Goal: Information Seeking & Learning: Learn about a topic

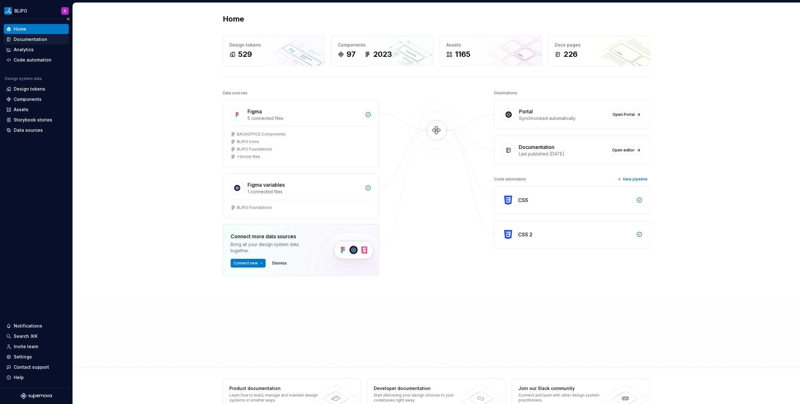
click at [33, 42] on div "Documentation" at bounding box center [30, 39] width 33 height 6
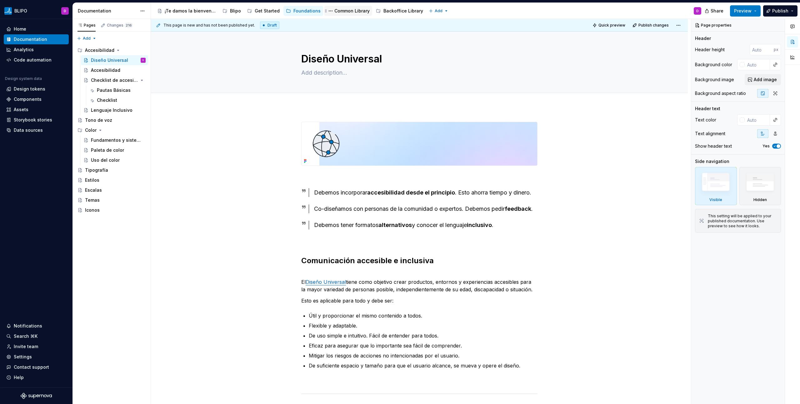
click at [335, 11] on div "Common Library" at bounding box center [351, 11] width 35 height 6
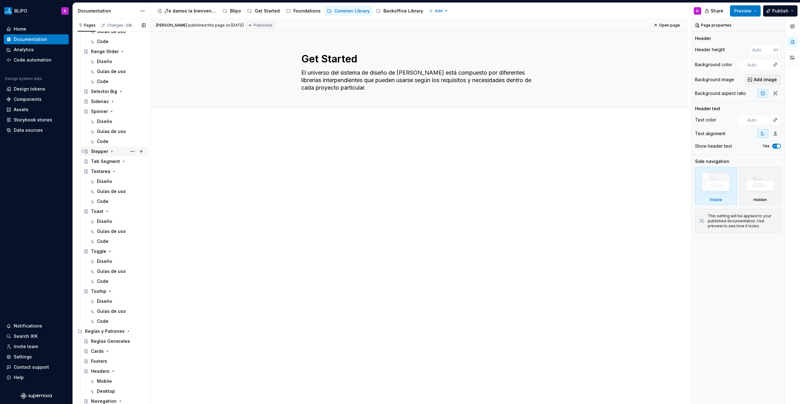
scroll to position [730, 0]
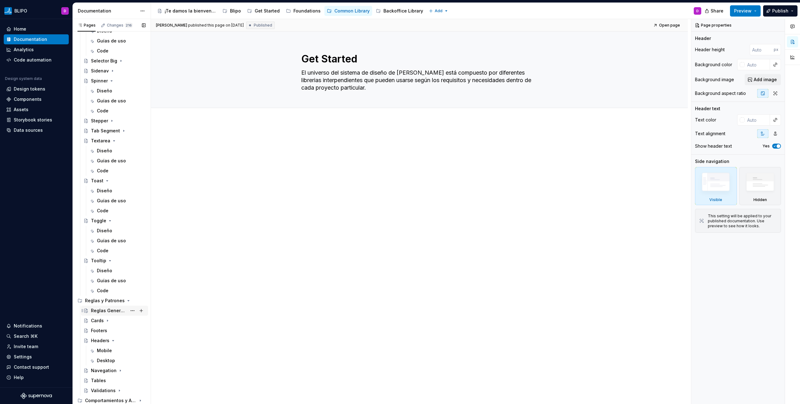
click at [105, 313] on div "Reglas Generales" at bounding box center [109, 311] width 36 height 6
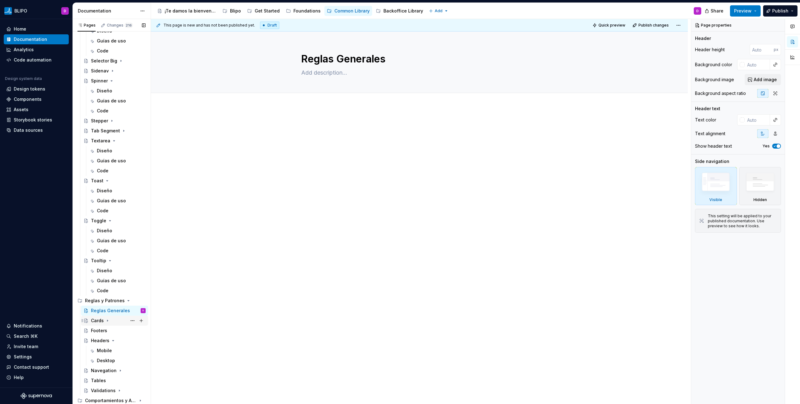
click at [99, 322] on div "Cards" at bounding box center [97, 321] width 13 height 6
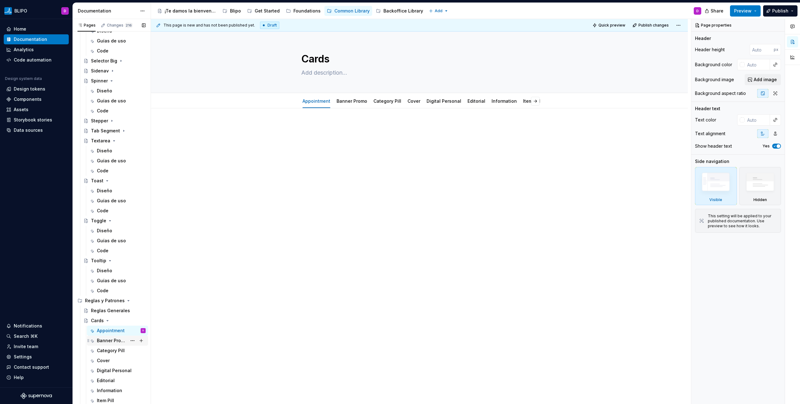
click at [103, 339] on div "Banner Promo" at bounding box center [112, 341] width 30 height 6
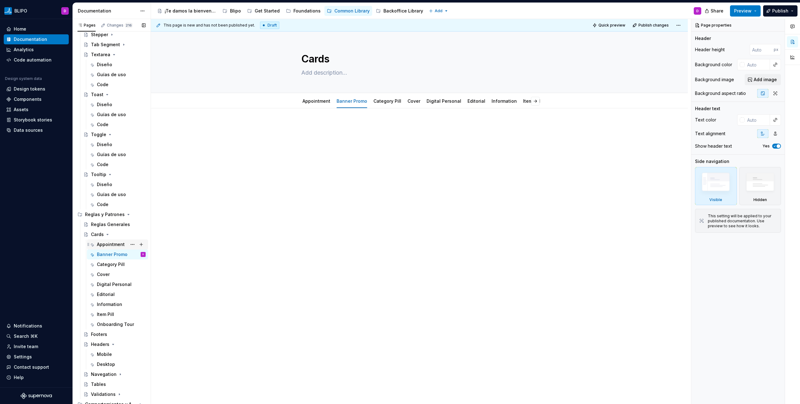
scroll to position [820, 0]
click at [511, 101] on button "button" at bounding box center [510, 101] width 9 height 9
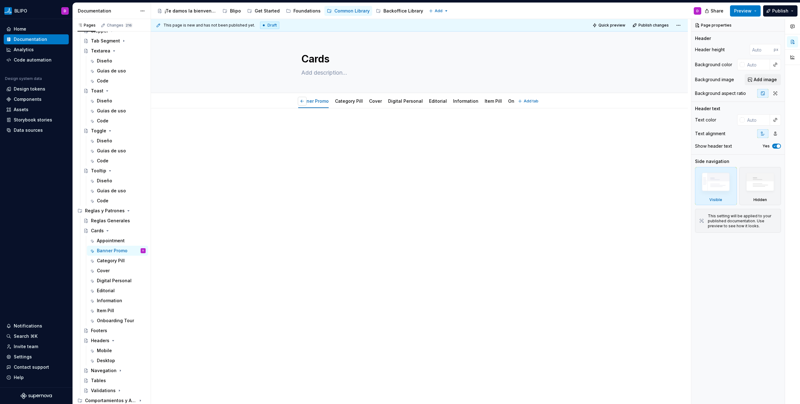
click at [304, 101] on button "button" at bounding box center [302, 101] width 9 height 9
click at [304, 101] on link "Appointment" at bounding box center [317, 100] width 28 height 5
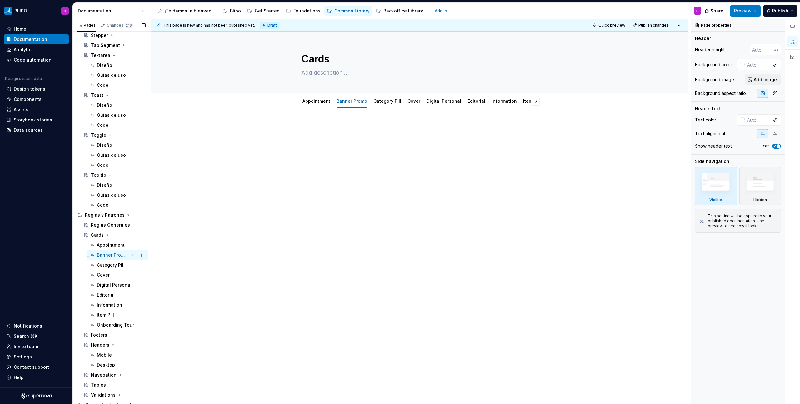
scroll to position [820, 0]
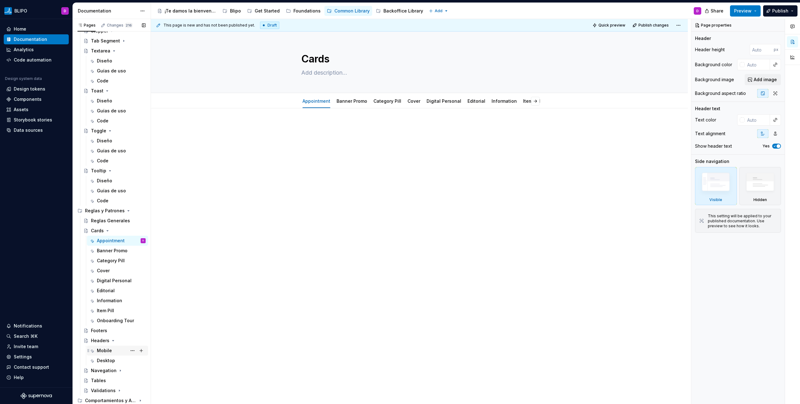
click at [102, 353] on div "Mobile" at bounding box center [104, 351] width 15 height 6
click at [100, 372] on div "Navegation" at bounding box center [104, 371] width 26 height 6
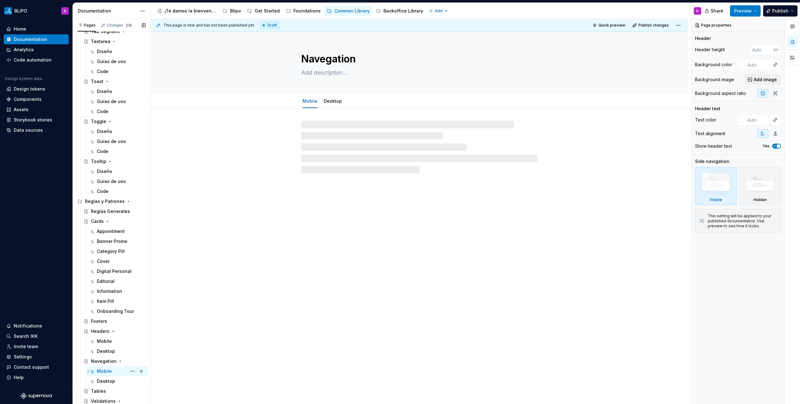
scroll to position [840, 0]
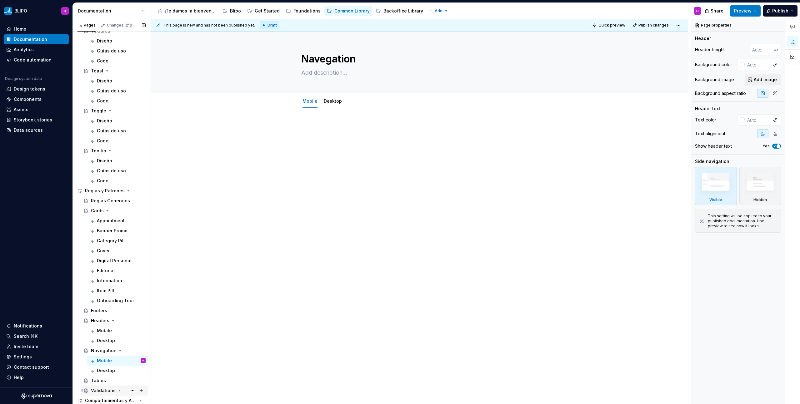
click at [107, 392] on div "Validations" at bounding box center [103, 391] width 25 height 6
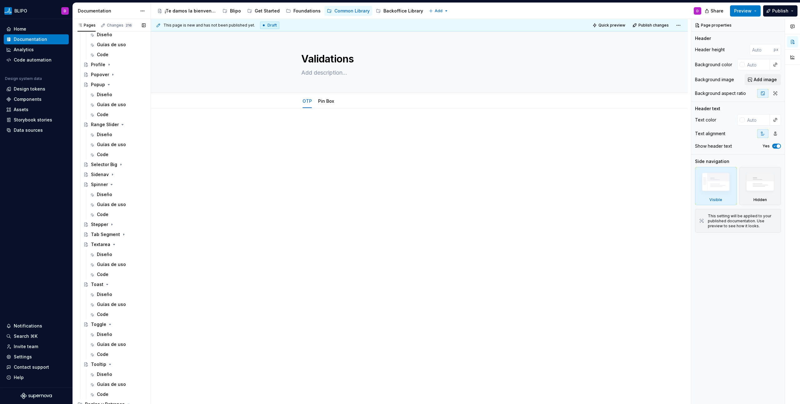
scroll to position [622, 0]
type textarea "*"
